Goal: Information Seeking & Learning: Understand process/instructions

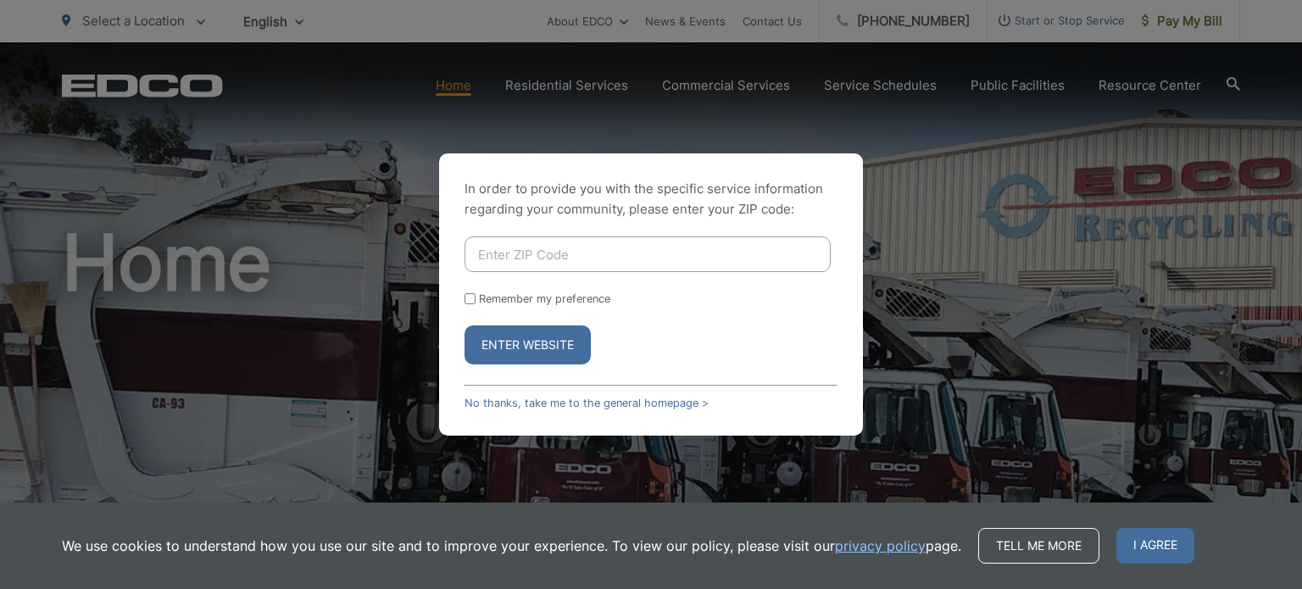
click at [573, 265] on input "Enter ZIP Code" at bounding box center [648, 255] width 366 height 36
type input "90755"
click at [525, 344] on button "Enter Website" at bounding box center [528, 345] width 126 height 39
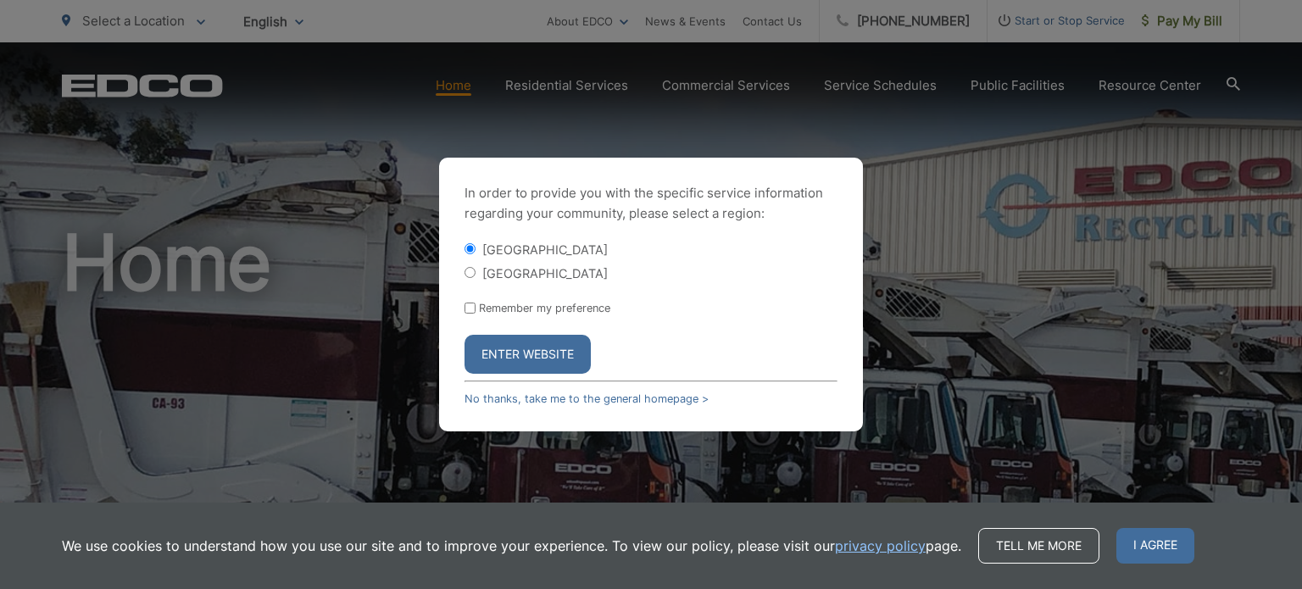
click at [466, 270] on input "[GEOGRAPHIC_DATA]" at bounding box center [470, 272] width 11 height 11
radio input "true"
click at [519, 353] on button "Enter Website" at bounding box center [528, 354] width 126 height 39
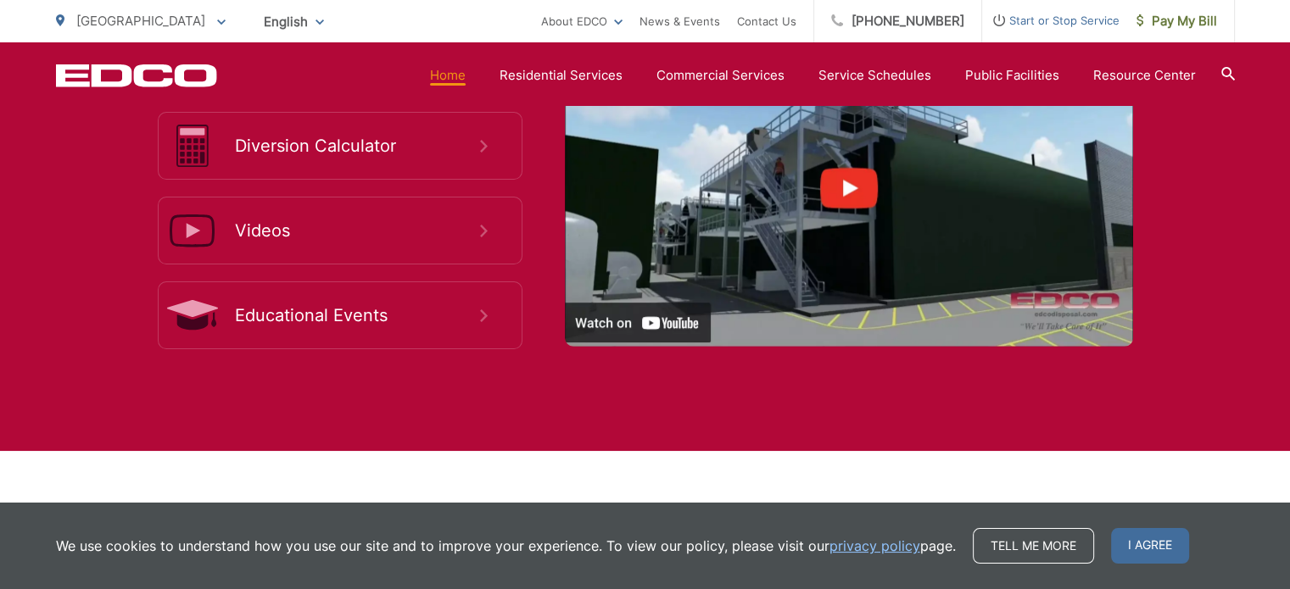
scroll to position [3137, 0]
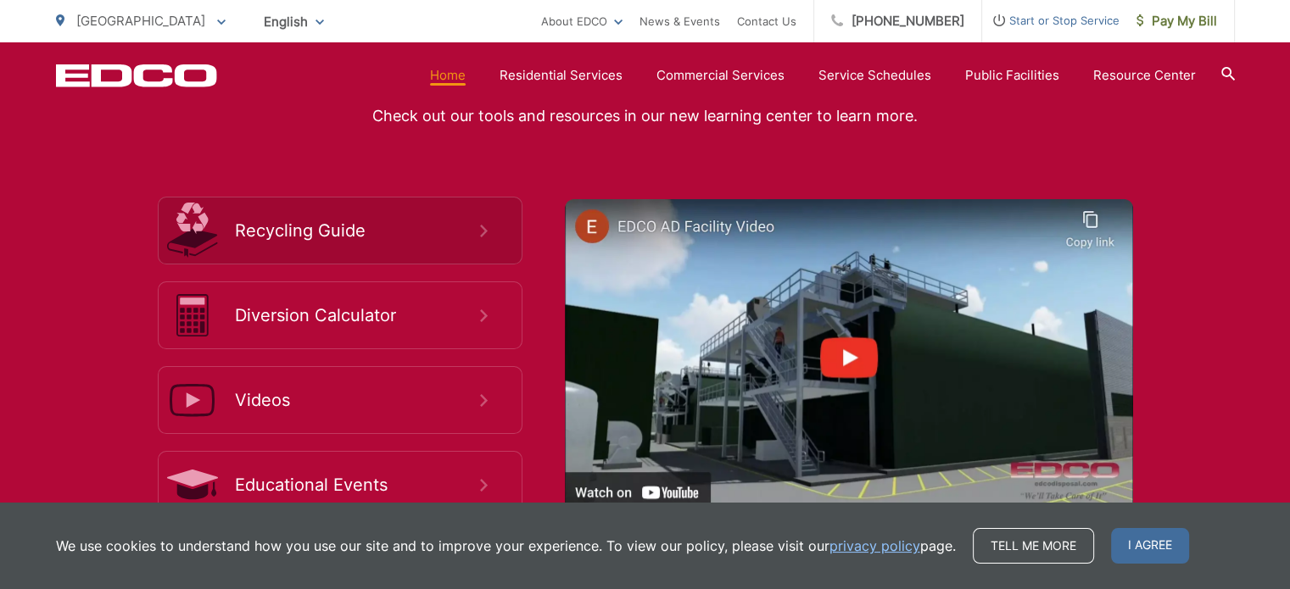
click at [482, 231] on icon at bounding box center [484, 231] width 8 height 13
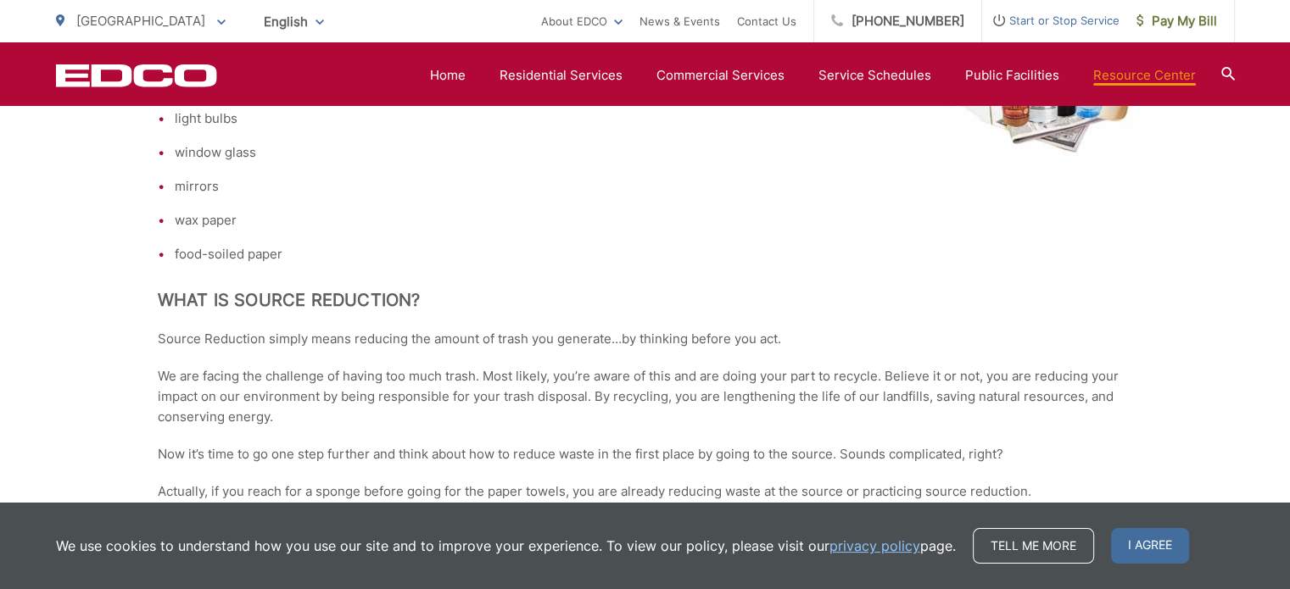
scroll to position [2999, 0]
